Goal: Find specific page/section: Find specific page/section

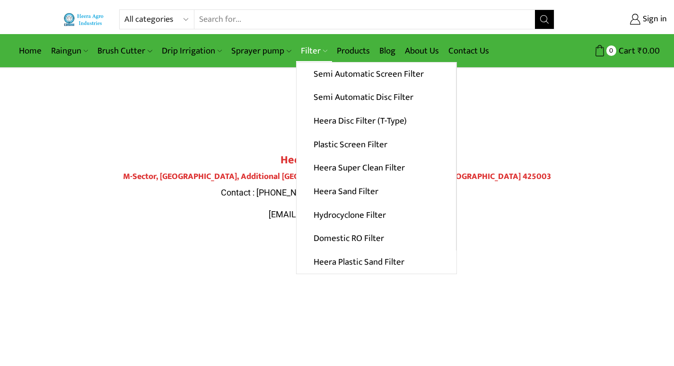
click at [310, 43] on link "Filter" at bounding box center [314, 51] width 36 height 22
click at [307, 49] on link "Filter" at bounding box center [314, 51] width 36 height 22
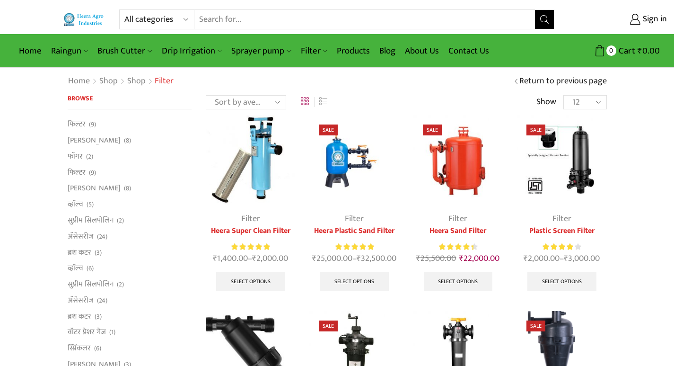
scroll to position [142, 0]
